Goal: Find specific page/section: Find specific page/section

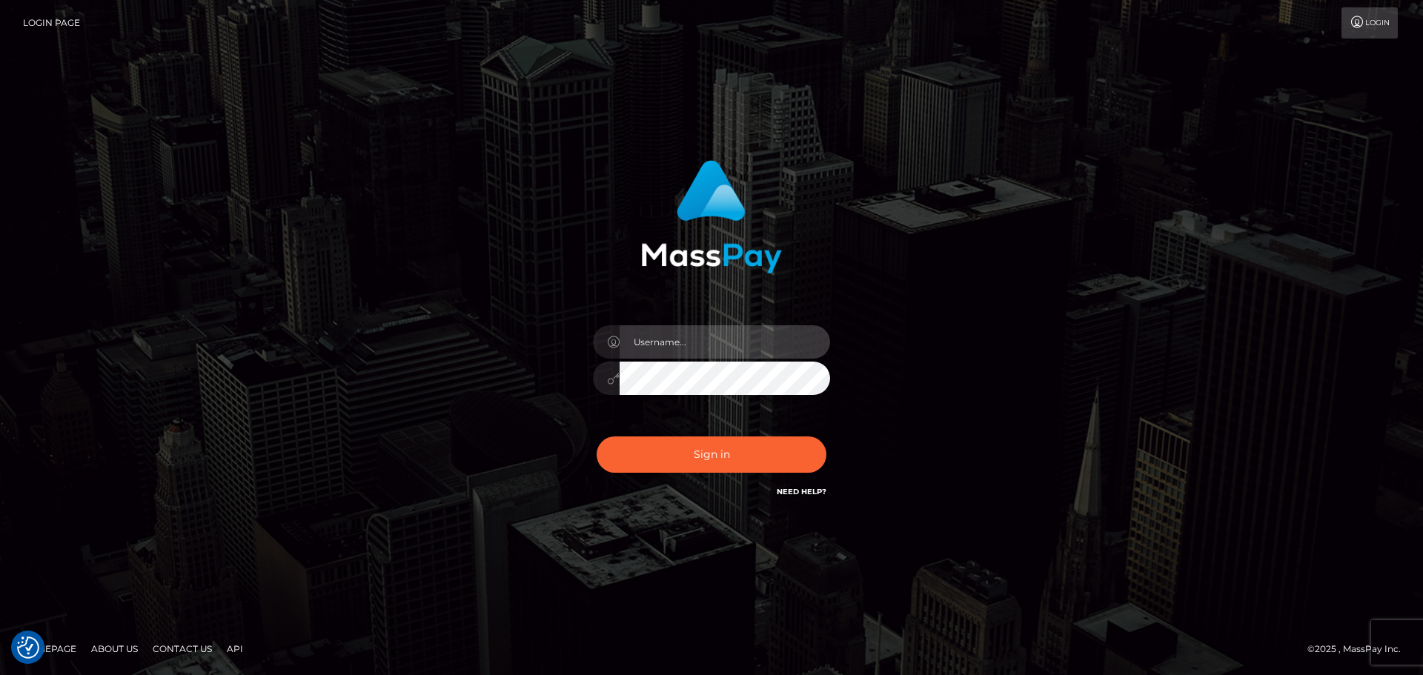
click at [723, 344] on input "text" at bounding box center [724, 341] width 210 height 33
type input "Seleen"
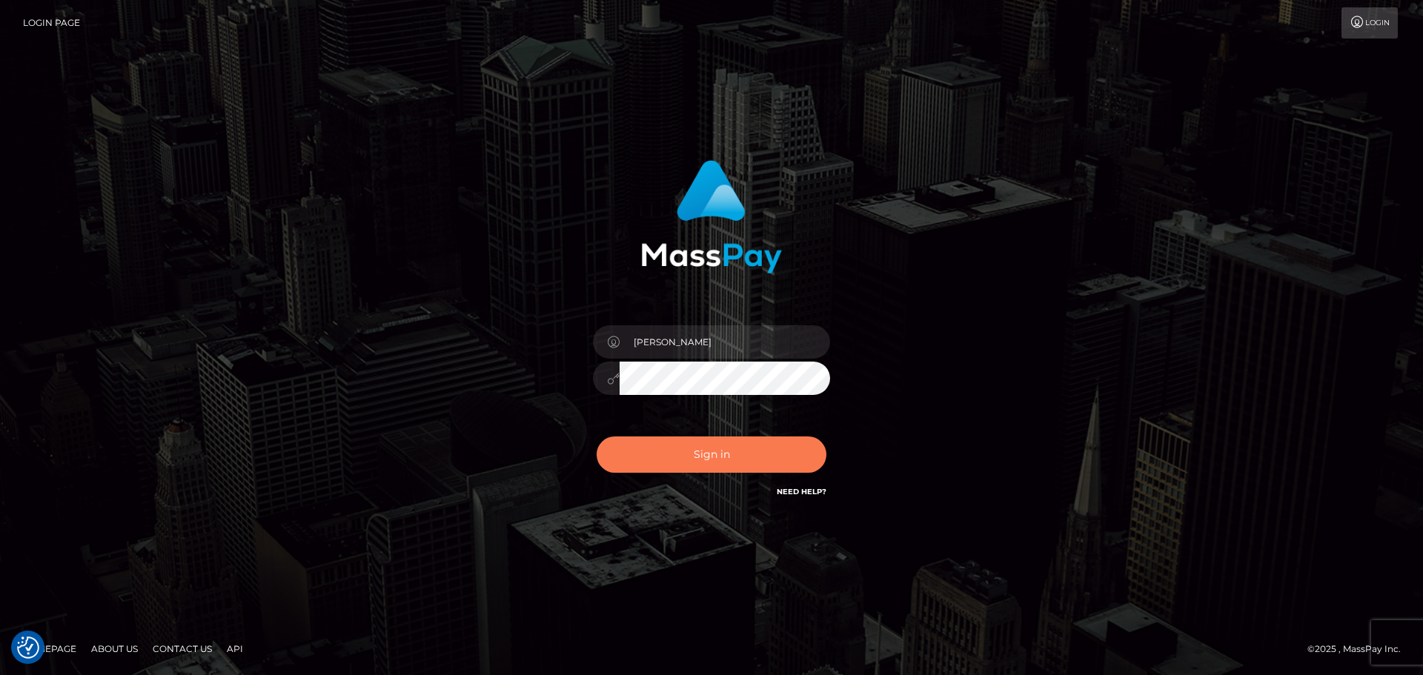
click at [736, 453] on button "Sign in" at bounding box center [711, 454] width 230 height 36
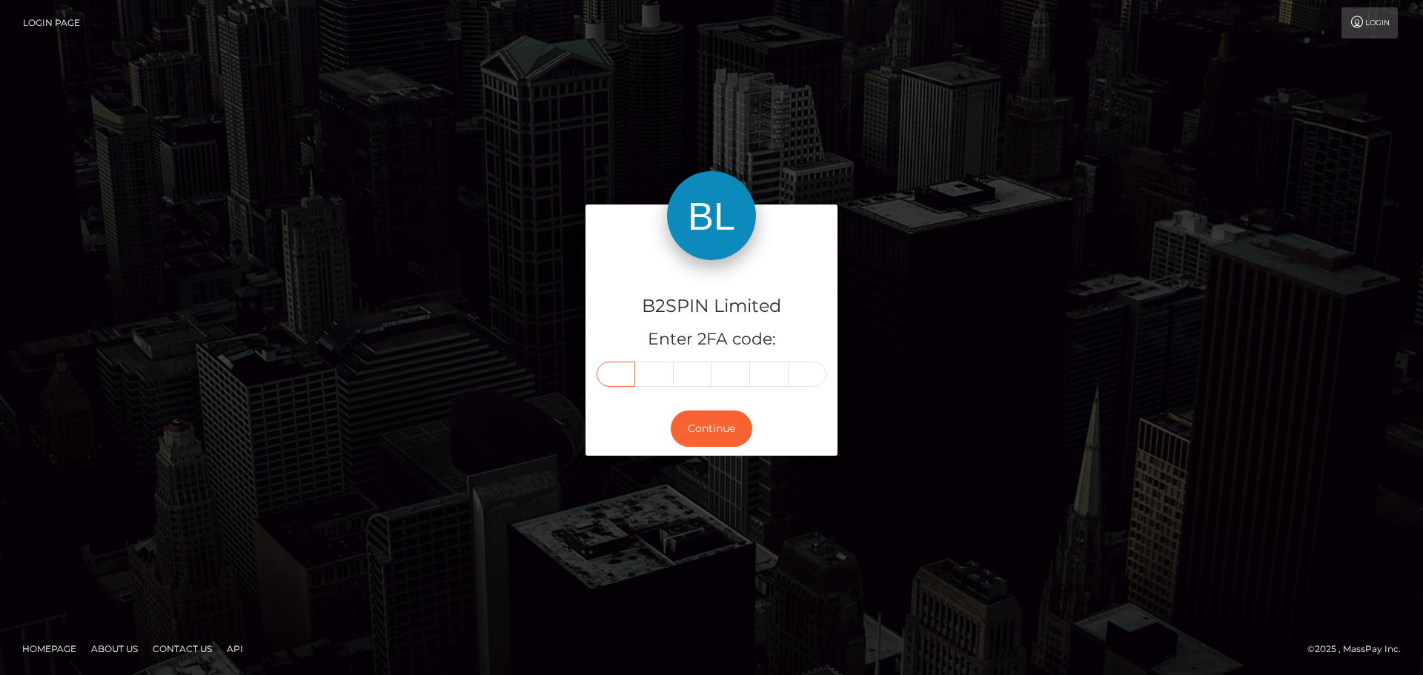
paste input "2"
type input "2"
type input "8"
type input "1"
type input "6"
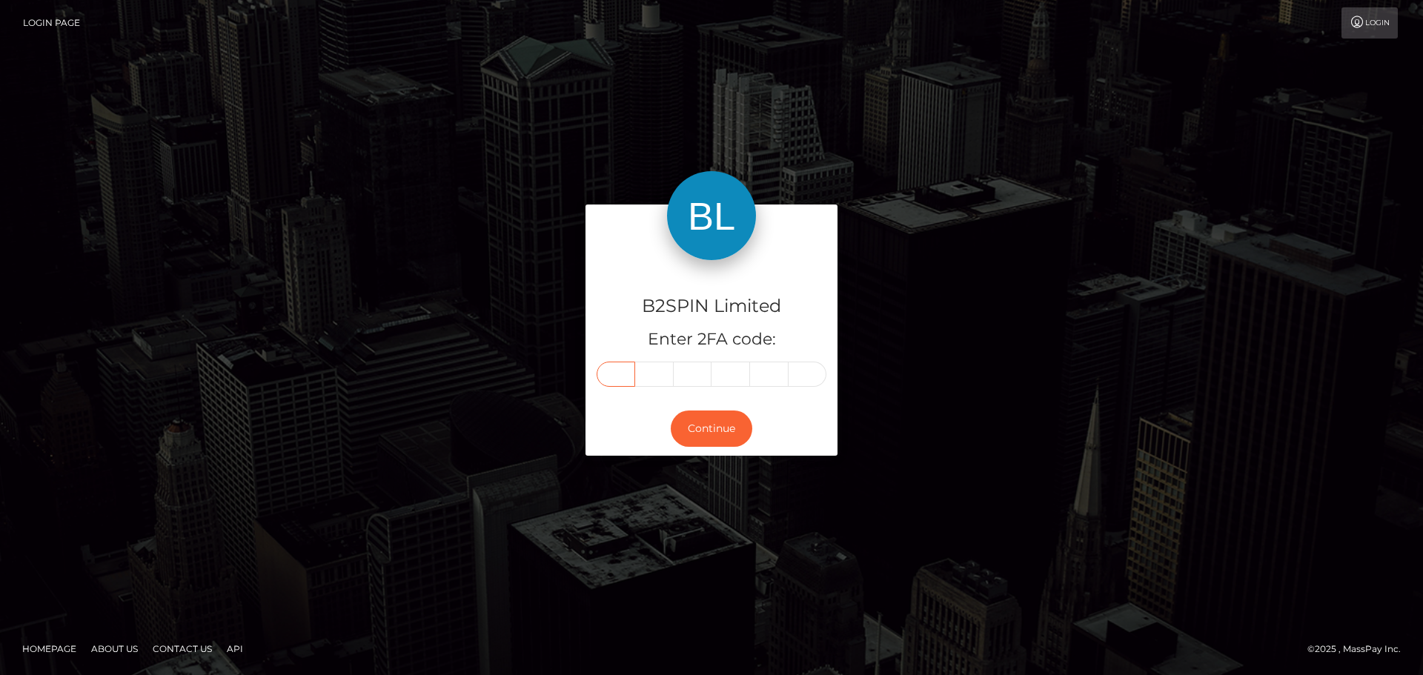
type input "8"
type input "1"
drag, startPoint x: 721, startPoint y: 430, endPoint x: 798, endPoint y: 320, distance: 134.6
click at [722, 430] on button "Continue" at bounding box center [711, 428] width 81 height 36
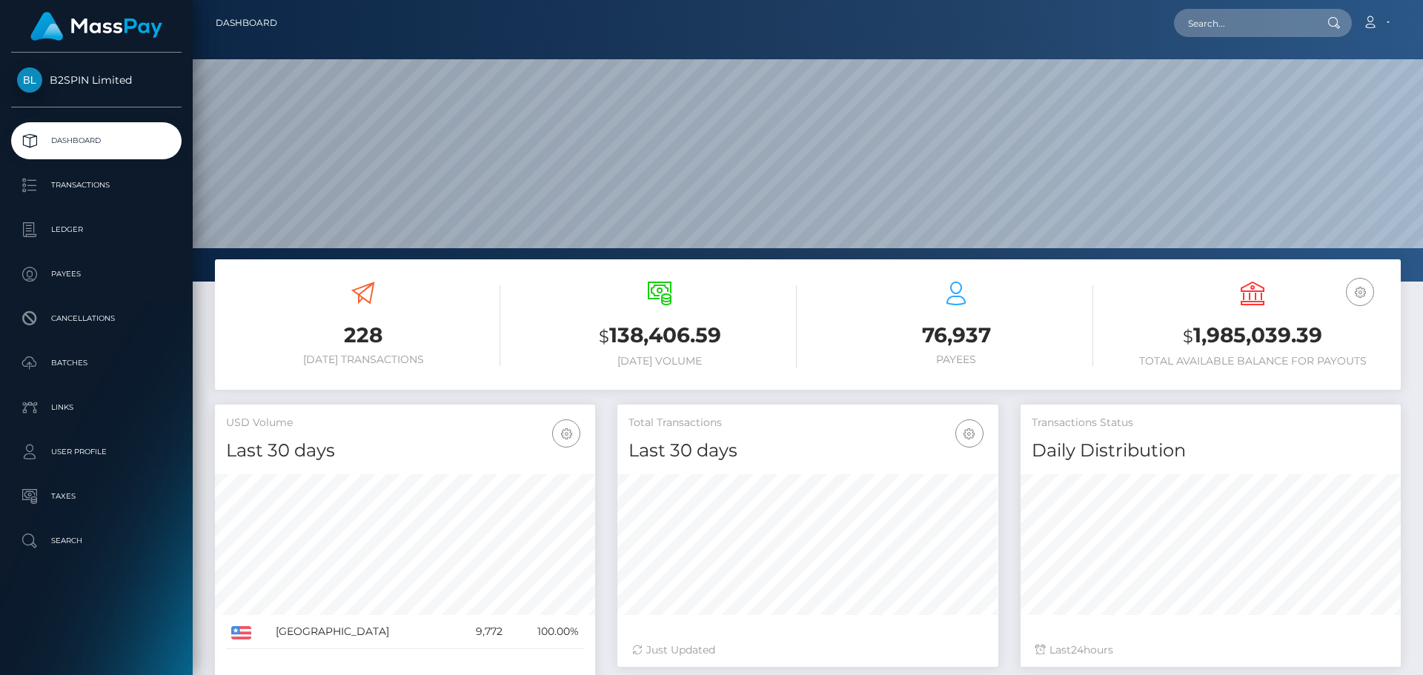
scroll to position [263, 381]
click at [1271, 24] on input "text" at bounding box center [1243, 23] width 139 height 28
paste input "3257039"
click at [1254, 17] on input "3257039" at bounding box center [1243, 23] width 139 height 28
paste input "1353686498"
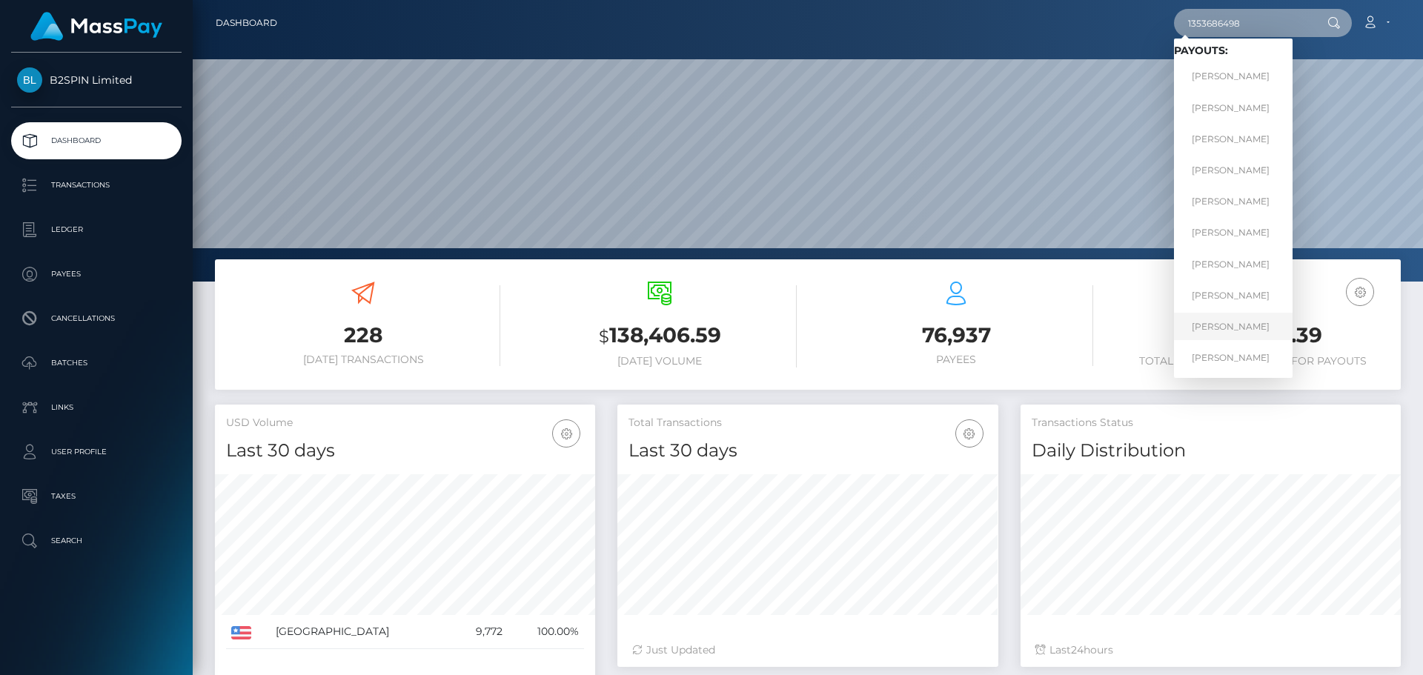
scroll to position [220, 0]
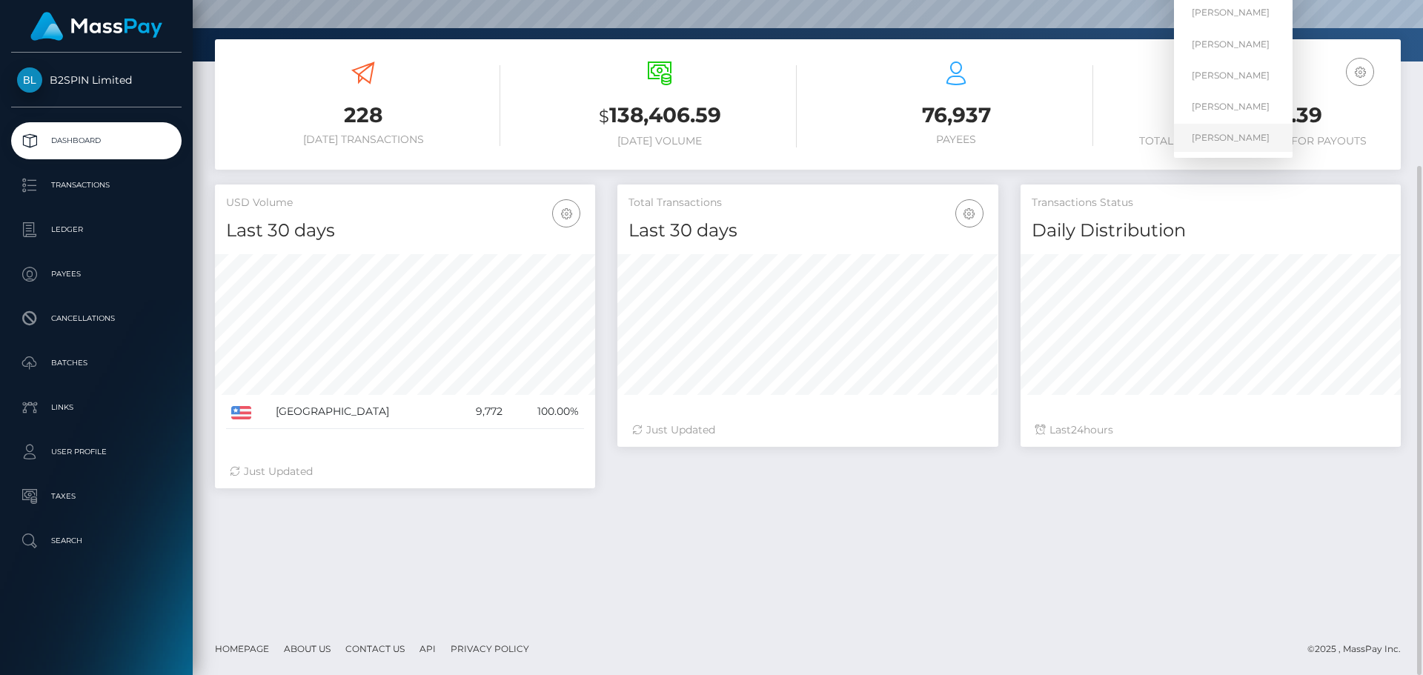
type input "1353686498"
click at [1246, 141] on link "KRISTOPHER JOSEPH MURRAY" at bounding box center [1233, 137] width 119 height 27
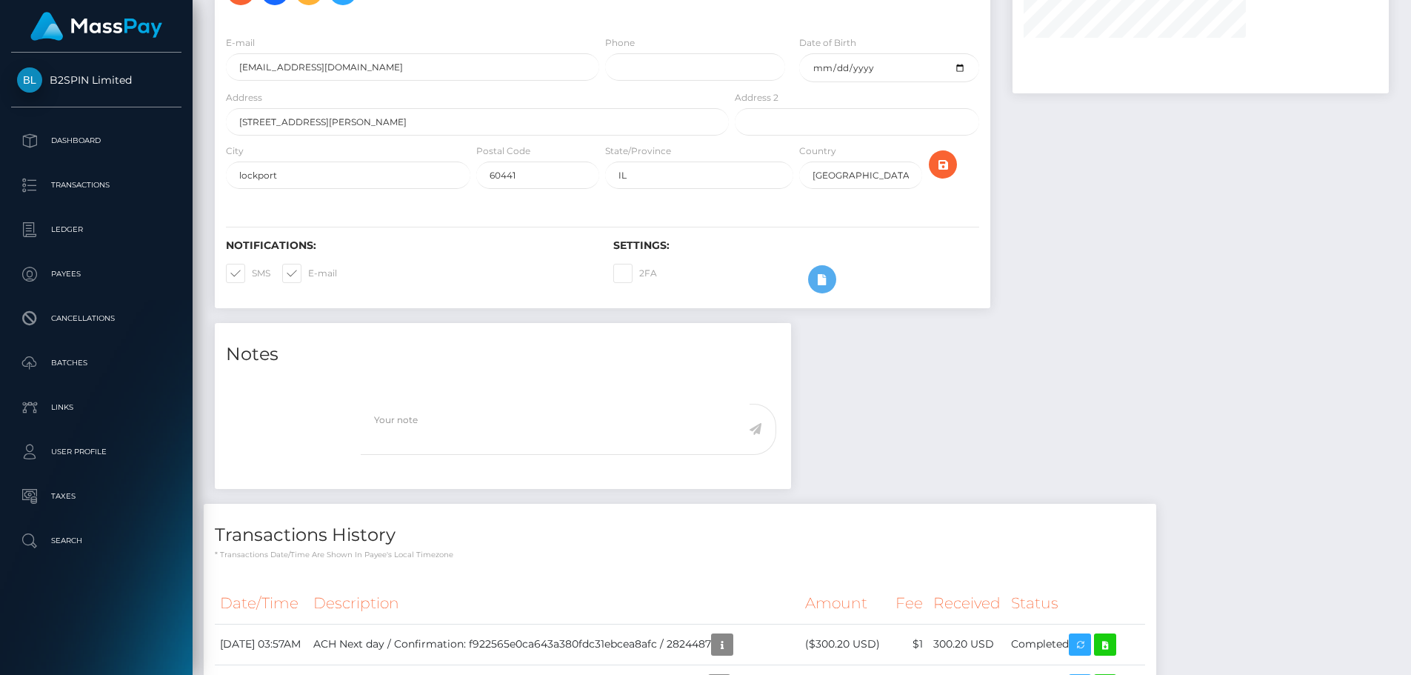
scroll to position [445, 0]
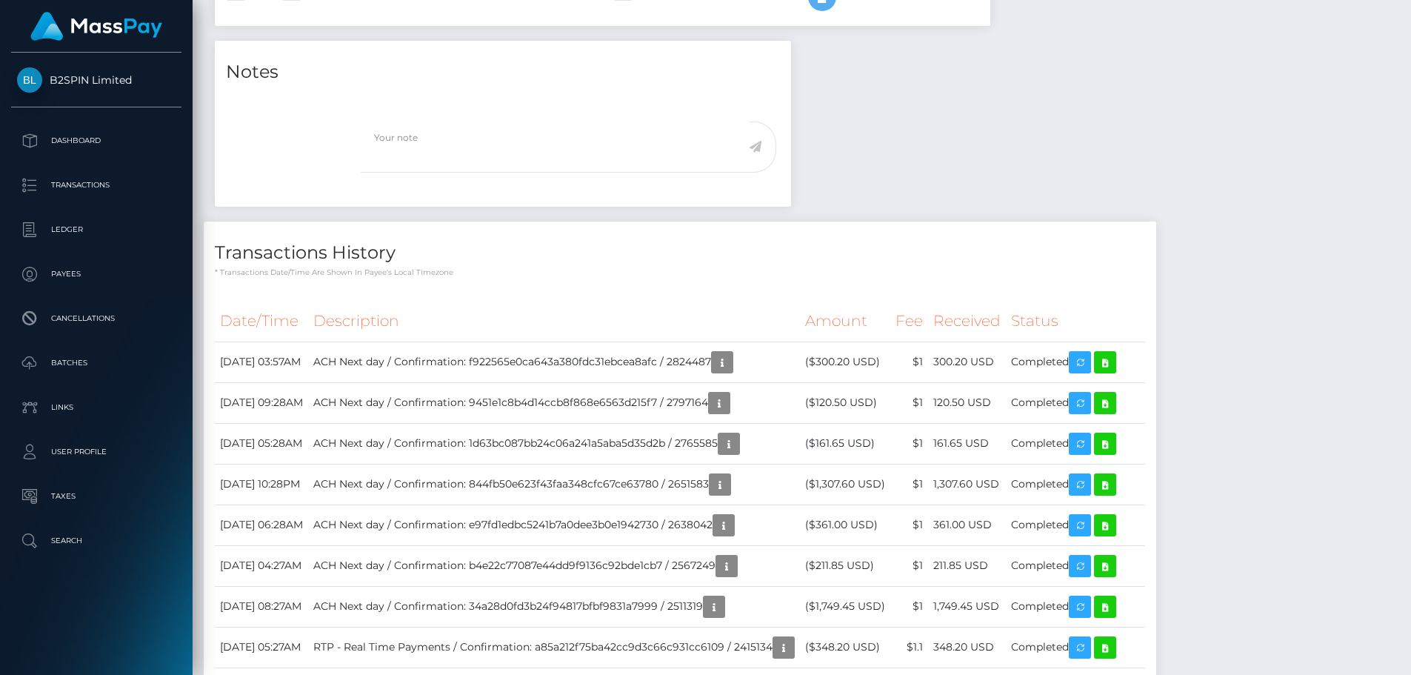
click at [987, 180] on div "Notes Note Type Compliance Clear Compliance General" at bounding box center [802, 663] width 1197 height 1245
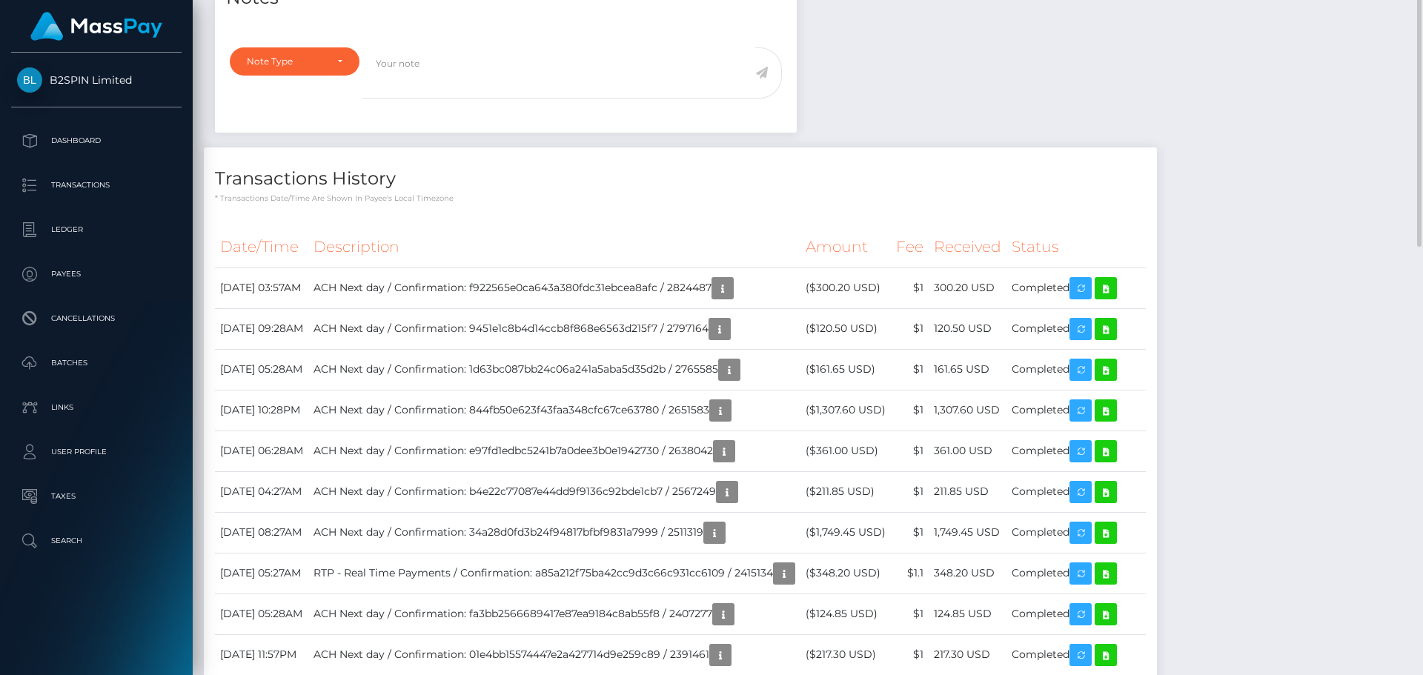
scroll to position [0, 0]
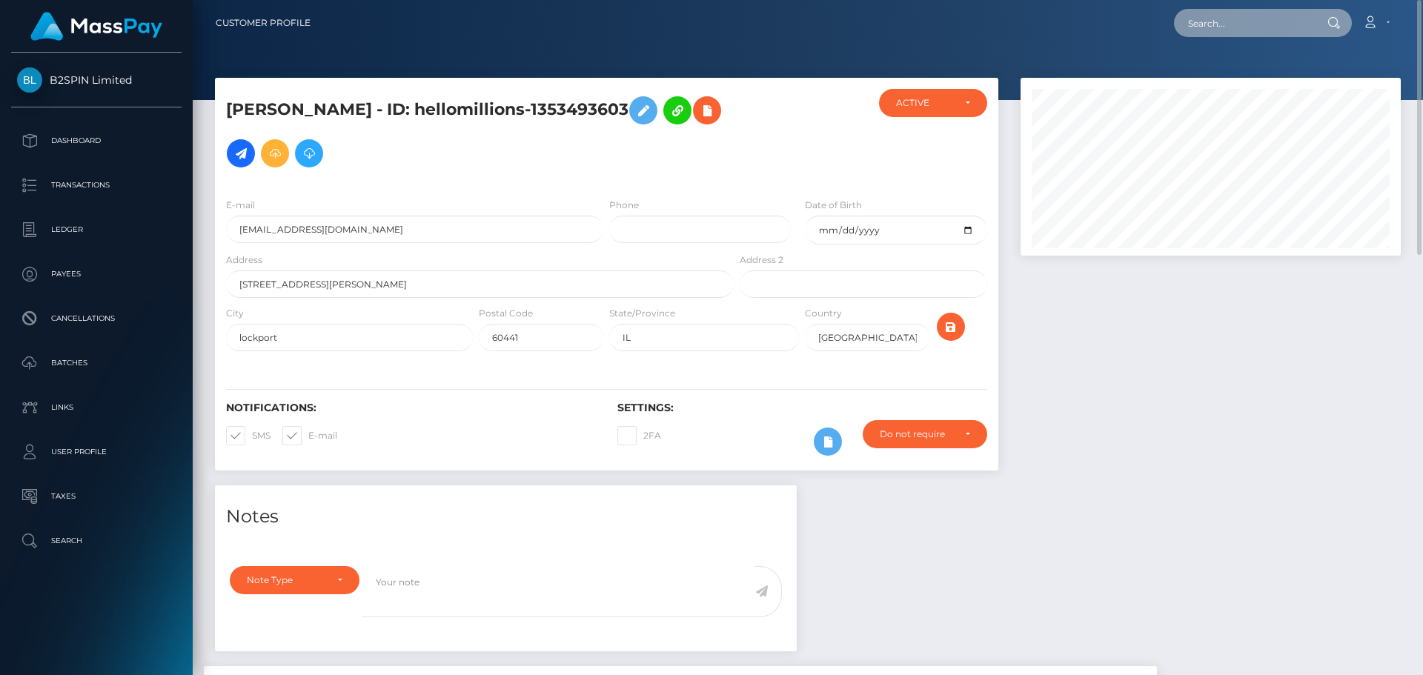
click at [1245, 18] on input "text" at bounding box center [1243, 23] width 139 height 28
paste input "411d35f1-c86d-4510-ab56-e95a1f1750c0"
type input "411d35f1-c86d-4510-ab56-e95a1f1750c0"
